Goal: Transaction & Acquisition: Purchase product/service

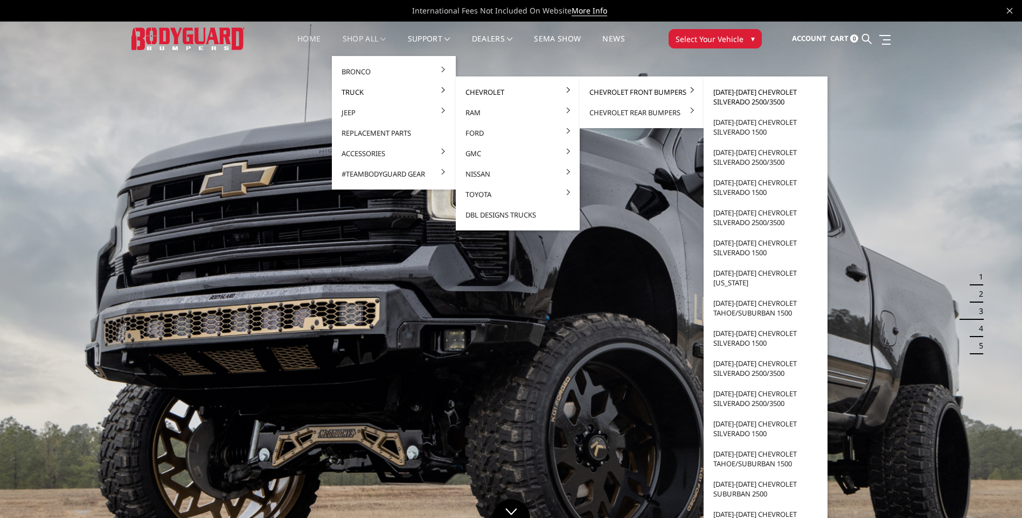
click at [762, 96] on link "[DATE]-[DATE] Chevrolet Silverado 2500/3500" at bounding box center [765, 97] width 115 height 30
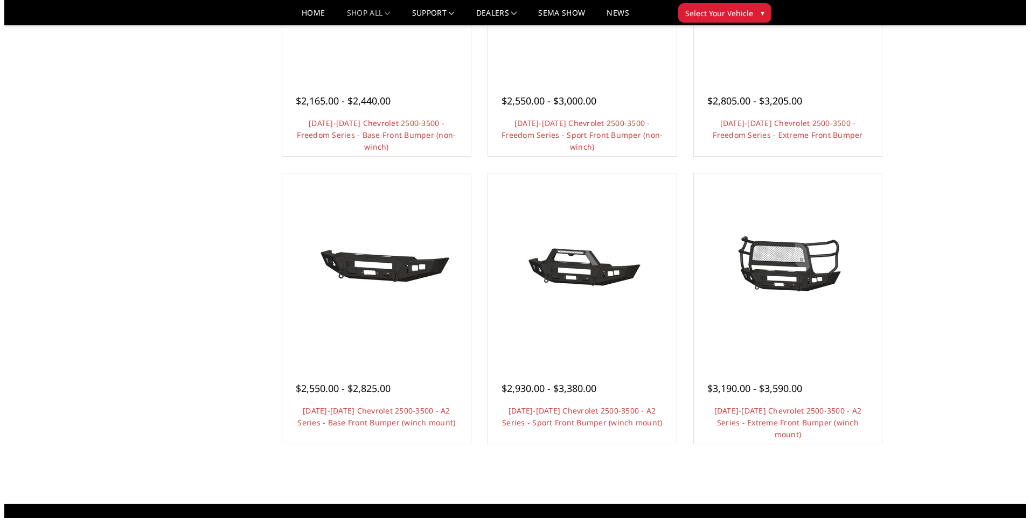
scroll to position [539, 0]
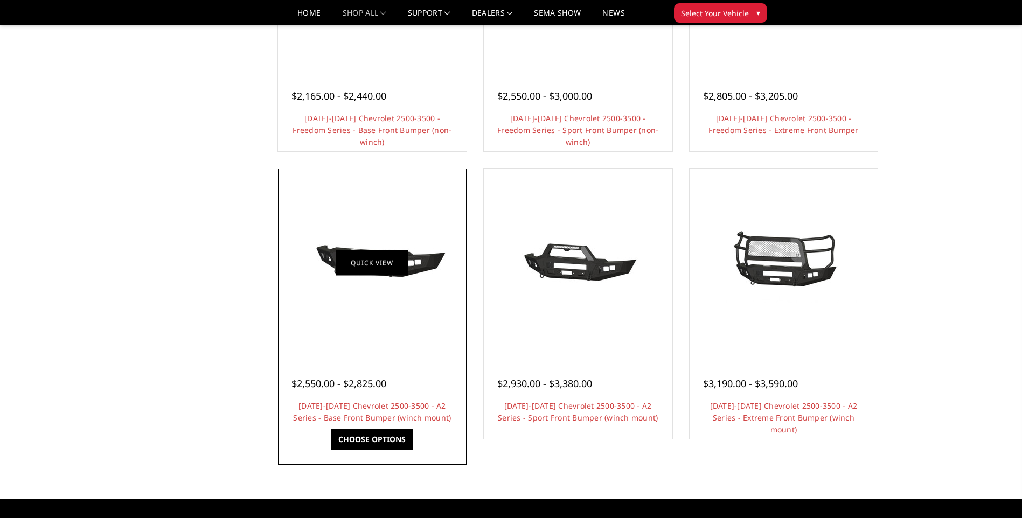
click at [396, 257] on link "Quick view" at bounding box center [372, 263] width 72 height 25
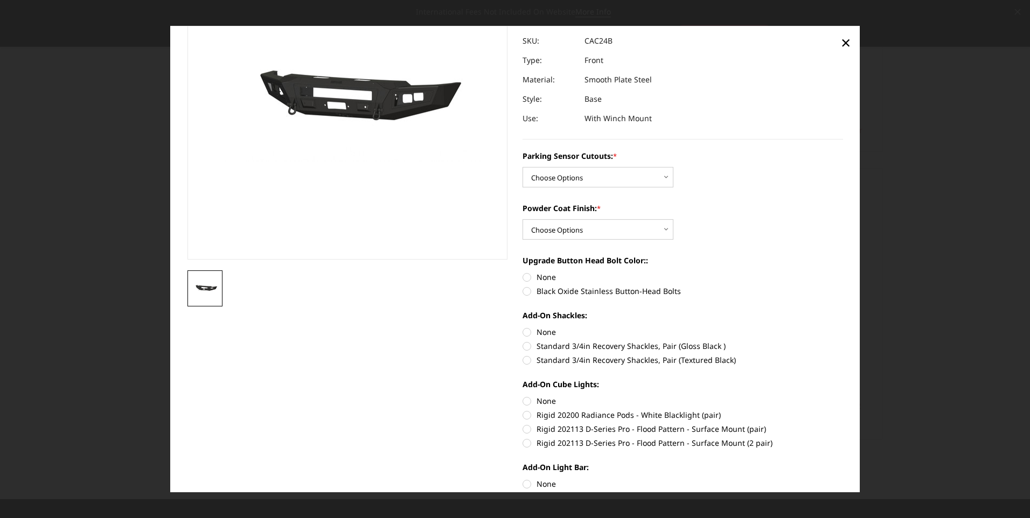
scroll to position [108, 0]
click at [584, 176] on select "Choose Options No - Without Parking Sensor Cutouts Yes - With Parking Sensor Cu…" at bounding box center [598, 177] width 151 height 20
select select "2242"
click at [523, 167] on select "Choose Options No - Without Parking Sensor Cutouts Yes - With Parking Sensor Cu…" at bounding box center [598, 177] width 151 height 20
click at [574, 228] on select "Choose Options Bare Metal Textured Black Powder Coat" at bounding box center [598, 229] width 151 height 20
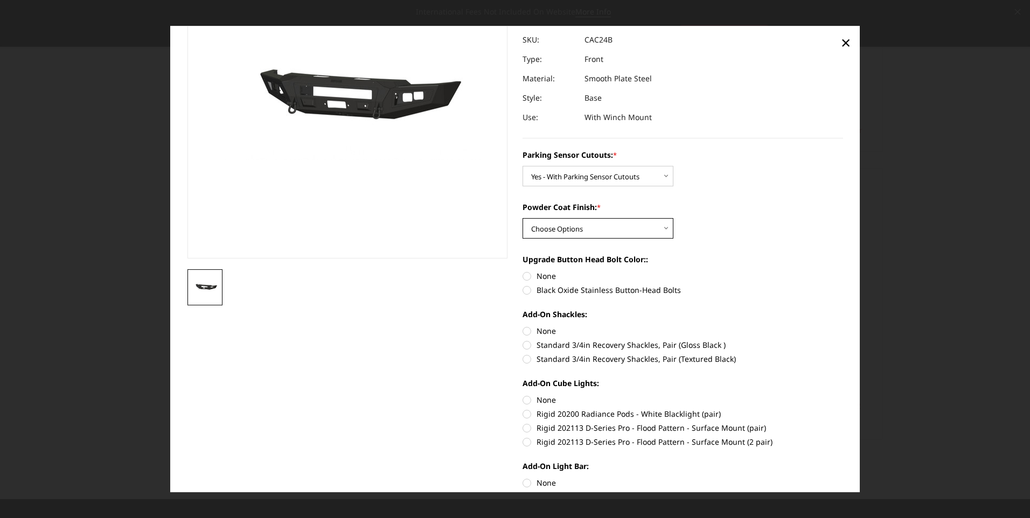
select select "2244"
click at [523, 219] on select "Choose Options Bare Metal Textured Black Powder Coat" at bounding box center [598, 229] width 151 height 20
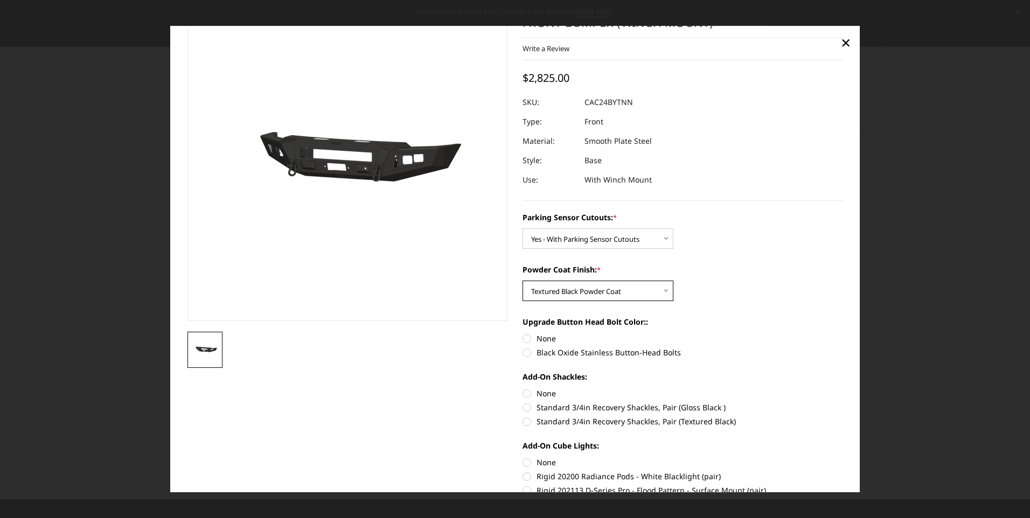
scroll to position [0, 0]
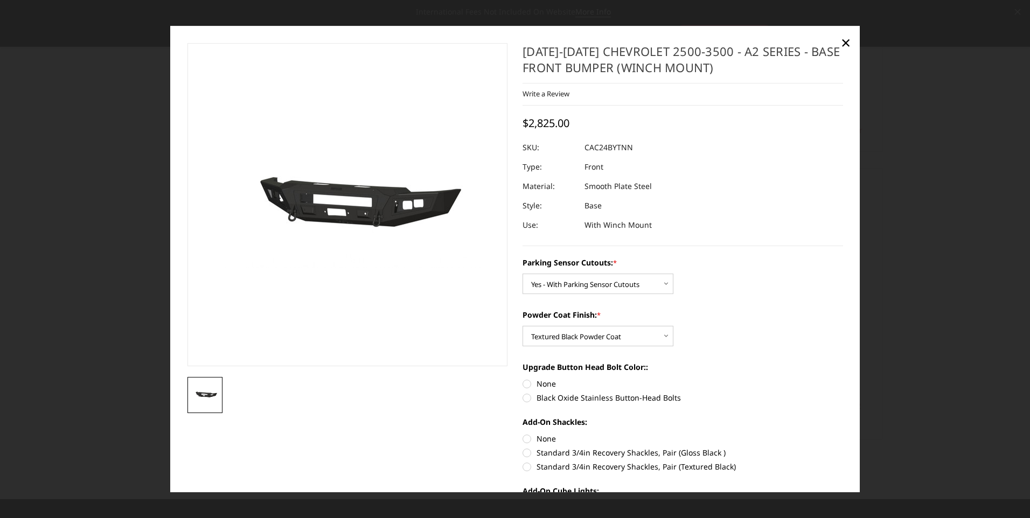
drag, startPoint x: 635, startPoint y: 144, endPoint x: 623, endPoint y: 149, distance: 13.5
click at [590, 147] on dl "SKU: CAC24BYTNN UPC: Type: Front Material: Smooth Plate Steel Style: Base Use: …" at bounding box center [683, 186] width 321 height 97
drag, startPoint x: 631, startPoint y: 148, endPoint x: 609, endPoint y: 148, distance: 21.6
click at [612, 148] on dl "SKU: CAC24BYTNN UPC: Type: Front Material: Smooth Plate Steel Style: Base Use: …" at bounding box center [683, 186] width 321 height 97
